Goal: Check status: Check status

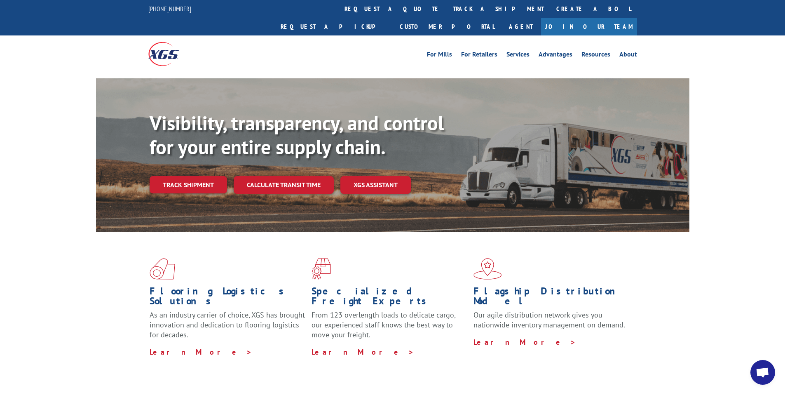
click at [190, 176] on link "Track shipment" at bounding box center [189, 184] width 78 height 17
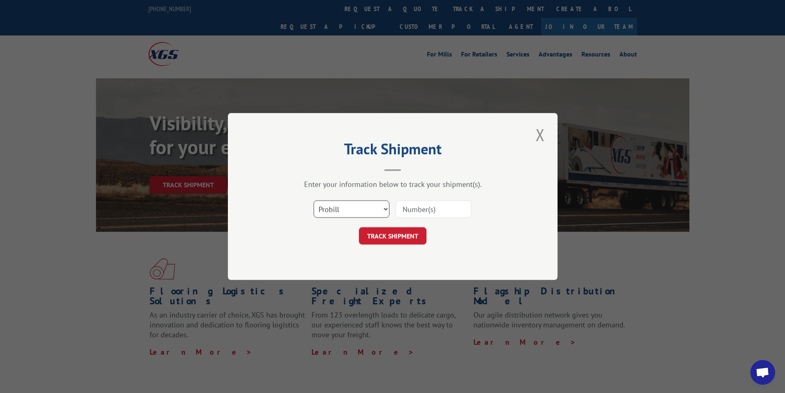
click at [385, 209] on select "Select category... Probill BOL PO" at bounding box center [352, 208] width 76 height 17
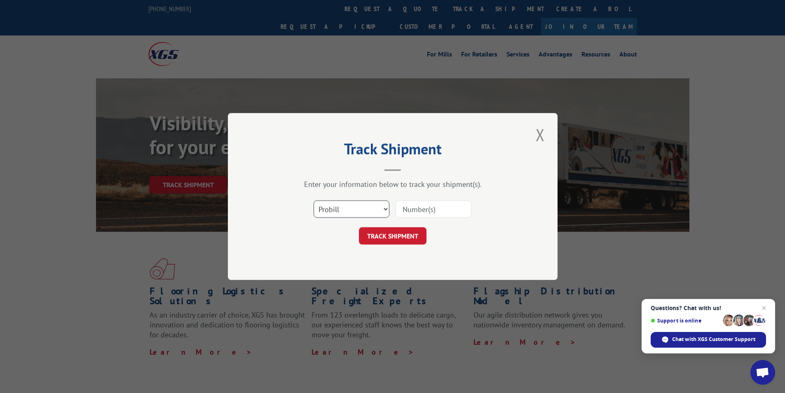
select select "bol"
click at [314, 200] on select "Select category... Probill BOL PO" at bounding box center [352, 208] width 76 height 17
click at [428, 209] on input at bounding box center [434, 208] width 76 height 17
paste input "3352702"
type input "3352702"
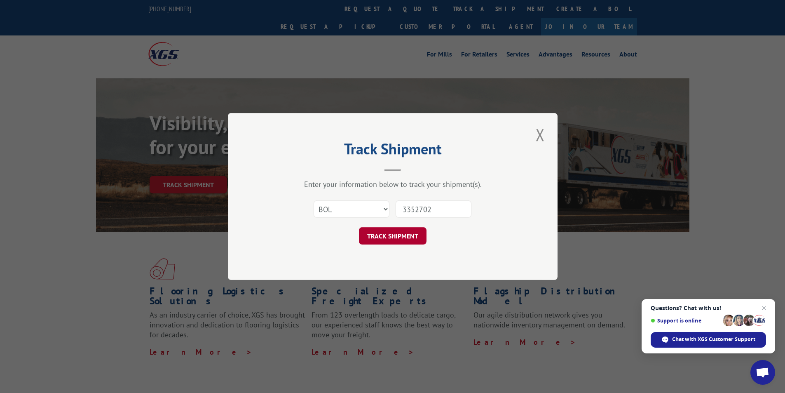
click at [377, 233] on button "TRACK SHIPMENT" at bounding box center [393, 235] width 68 height 17
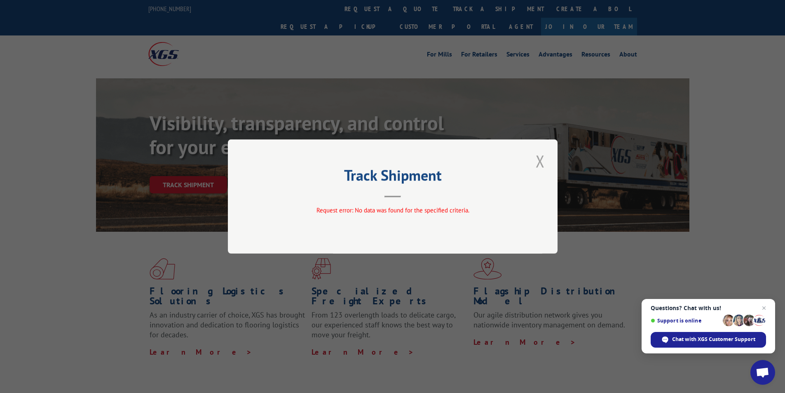
click at [541, 161] on button "Close modal" at bounding box center [540, 161] width 14 height 23
